Goal: Find specific page/section: Find specific page/section

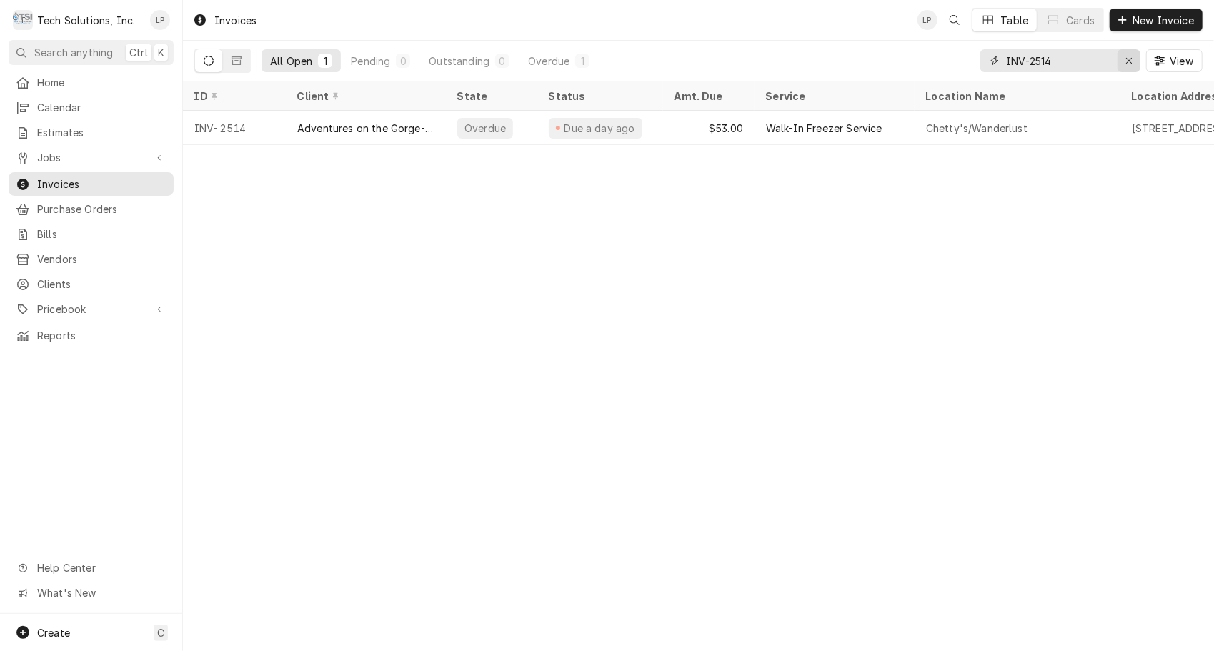
click at [1127, 61] on icon "Erase input" at bounding box center [1129, 61] width 6 height 6
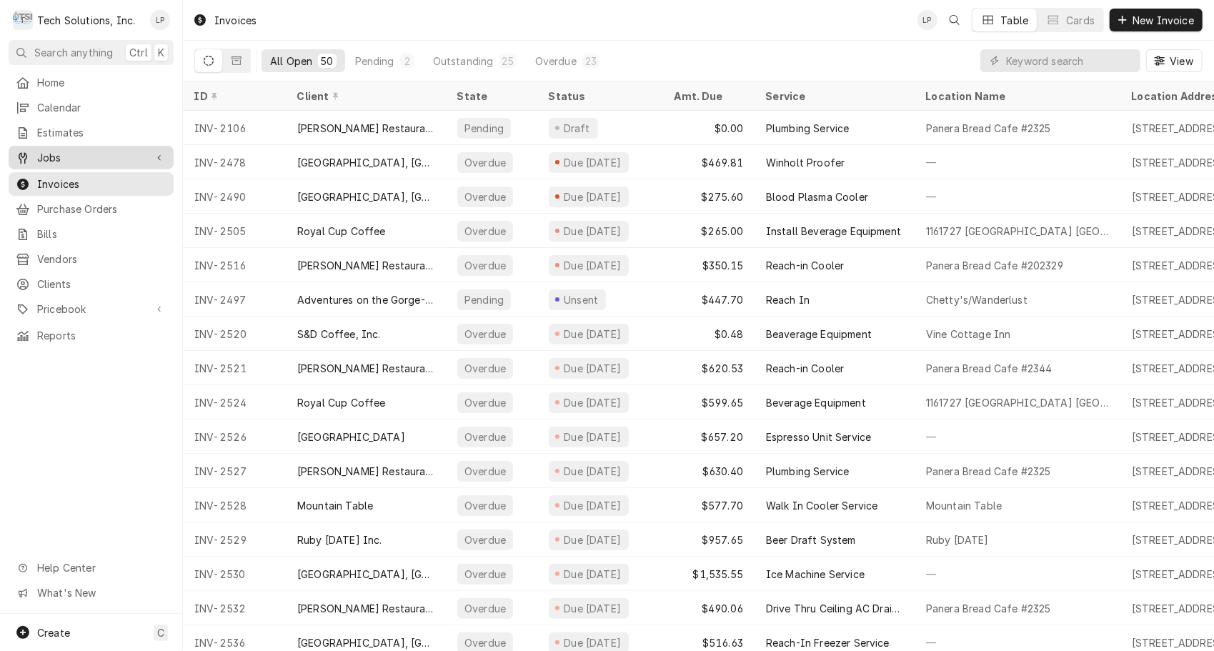
click at [51, 150] on span "Jobs" at bounding box center [91, 157] width 108 height 15
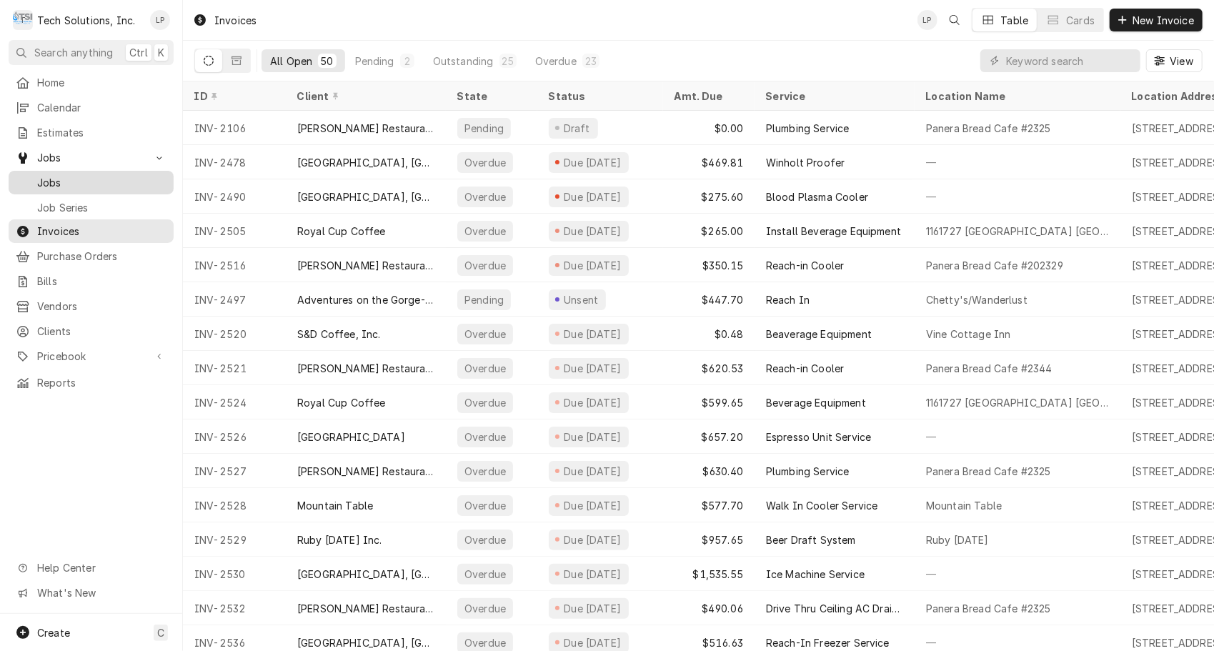
click at [48, 181] on span "Jobs" at bounding box center [101, 182] width 129 height 15
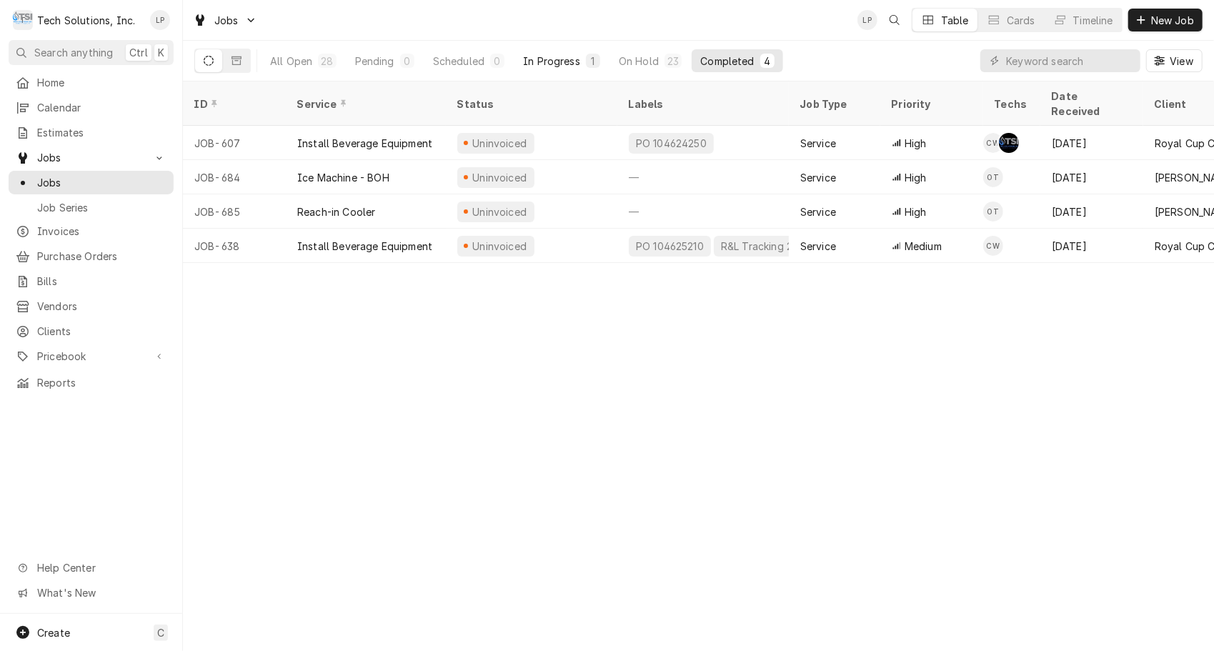
click at [565, 63] on div "In Progress" at bounding box center [551, 61] width 57 height 15
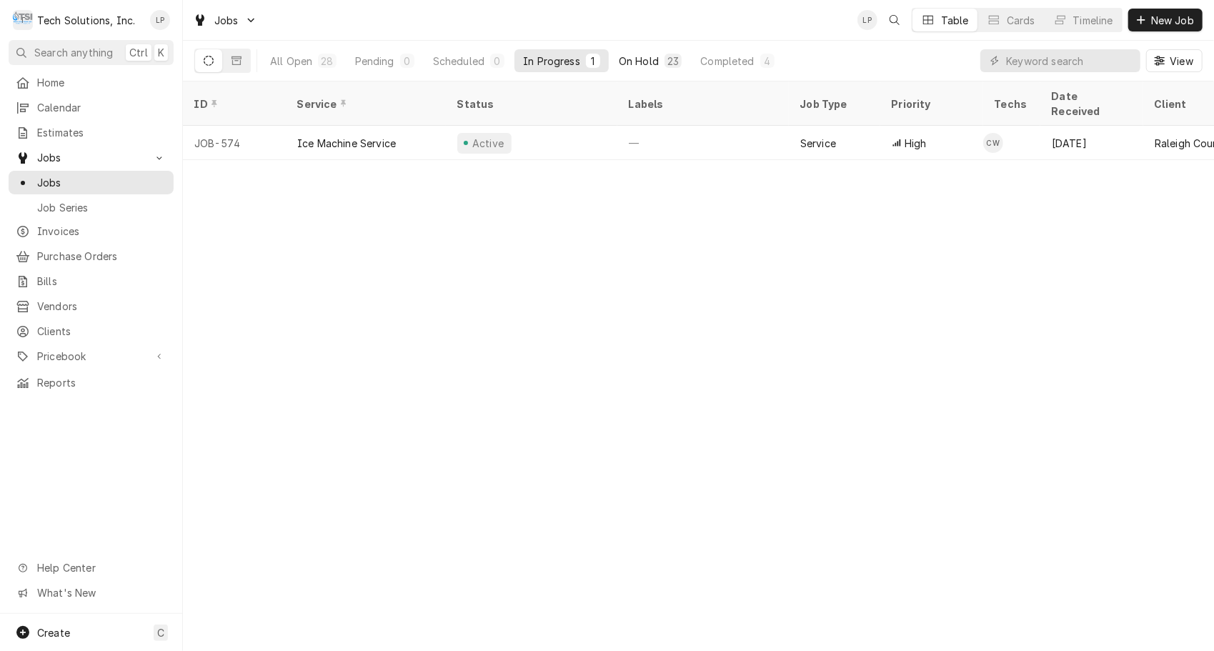
click at [647, 60] on div "On Hold" at bounding box center [639, 61] width 40 height 15
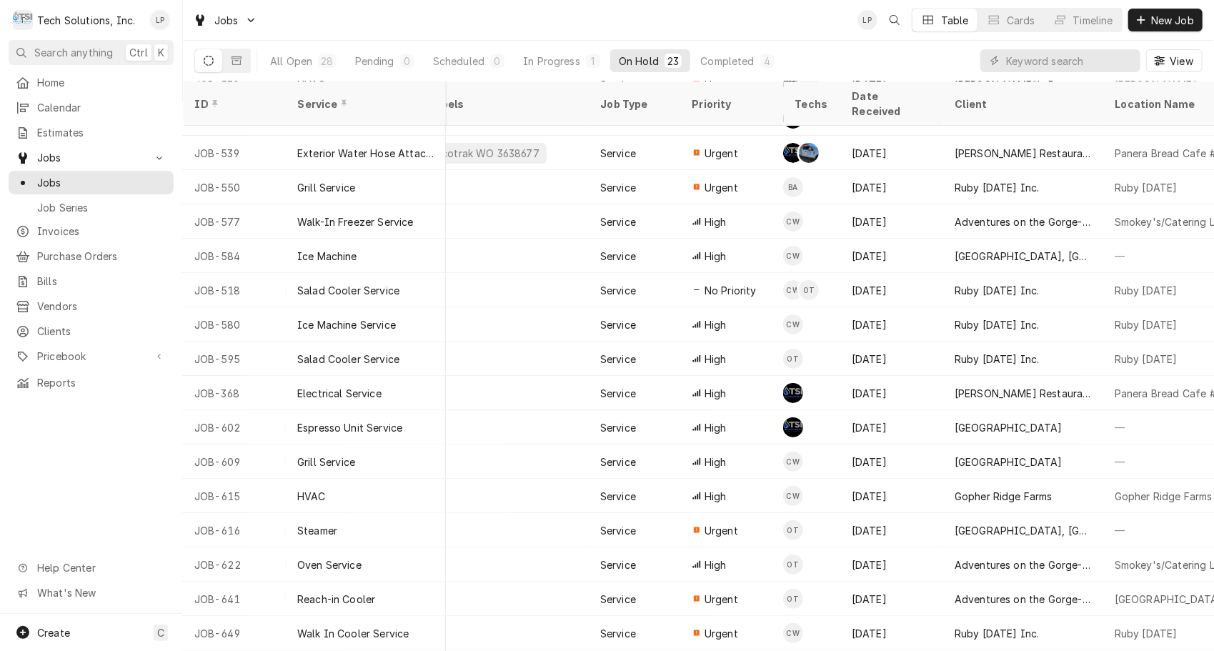
scroll to position [93, 0]
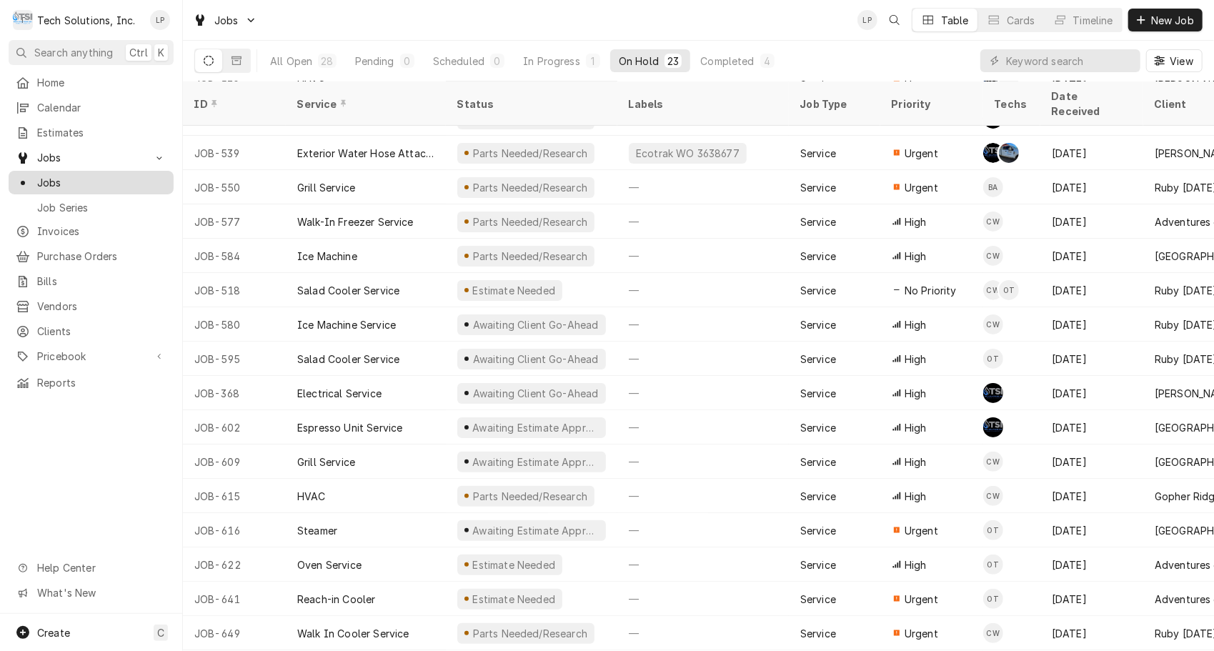
click at [49, 175] on span "Jobs" at bounding box center [101, 182] width 129 height 15
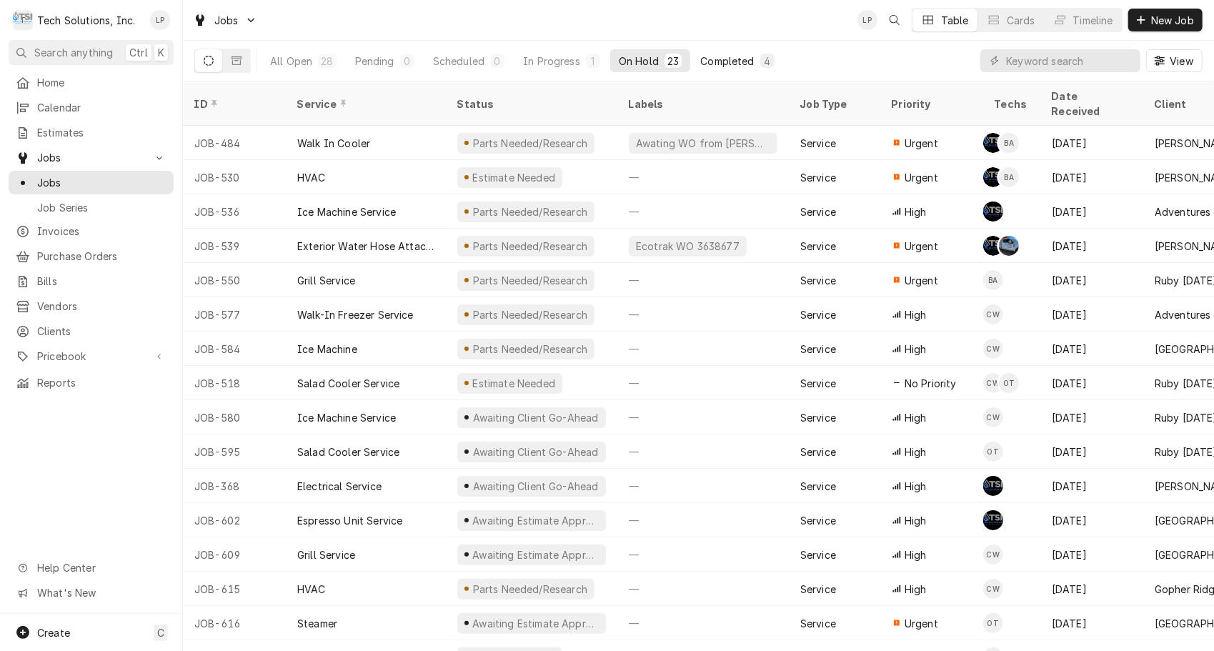
click at [725, 59] on div "Completed" at bounding box center [727, 61] width 54 height 15
